Goal: Information Seeking & Learning: Find specific fact

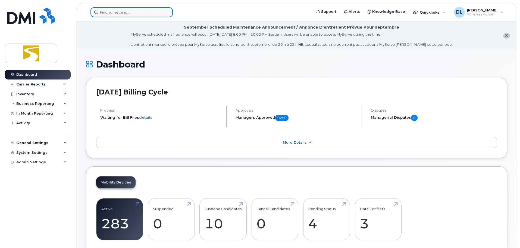
click at [142, 12] on input at bounding box center [131, 12] width 82 height 10
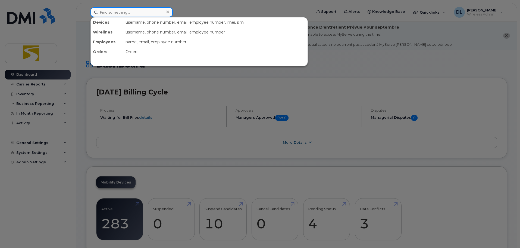
paste input "[PHONE_NUMBER]"
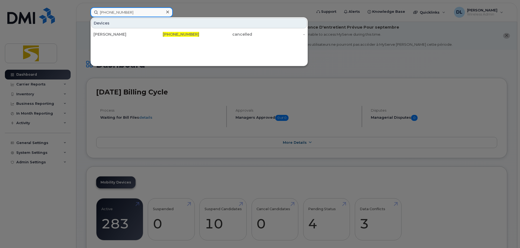
type input "[PHONE_NUMBER]"
drag, startPoint x: 142, startPoint y: 7, endPoint x: 115, endPoint y: 14, distance: 28.1
click at [115, 14] on div "[PHONE_NUMBER] Devices [PERSON_NAME] [PHONE_NUMBER] cancelled -" at bounding box center [199, 12] width 227 height 10
drag, startPoint x: 138, startPoint y: 11, endPoint x: 77, endPoint y: 10, distance: 61.4
click at [86, 10] on div "[PHONE_NUMBER] Devices [PERSON_NAME] [PHONE_NUMBER] cancelled -" at bounding box center [199, 12] width 227 height 10
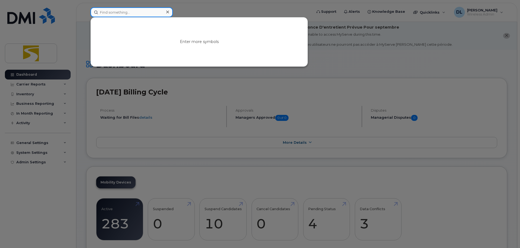
click at [121, 11] on input at bounding box center [131, 12] width 82 height 10
paste input "[PHONE_NUMBER]"
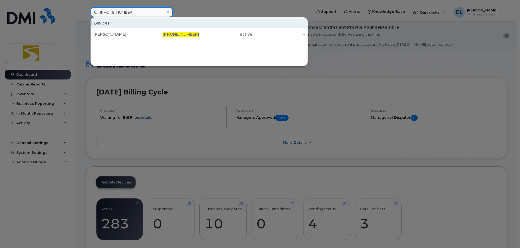
type input "[PHONE_NUMBER]"
click at [419, 50] on div at bounding box center [260, 124] width 520 height 248
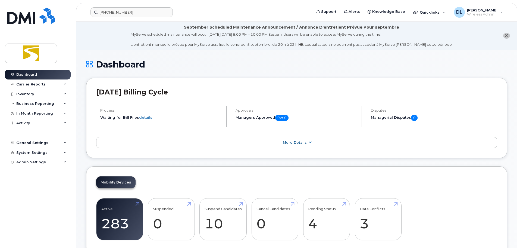
click at [506, 36] on icon "close notification" at bounding box center [507, 36] width 4 height 4
